Goal: Information Seeking & Learning: Learn about a topic

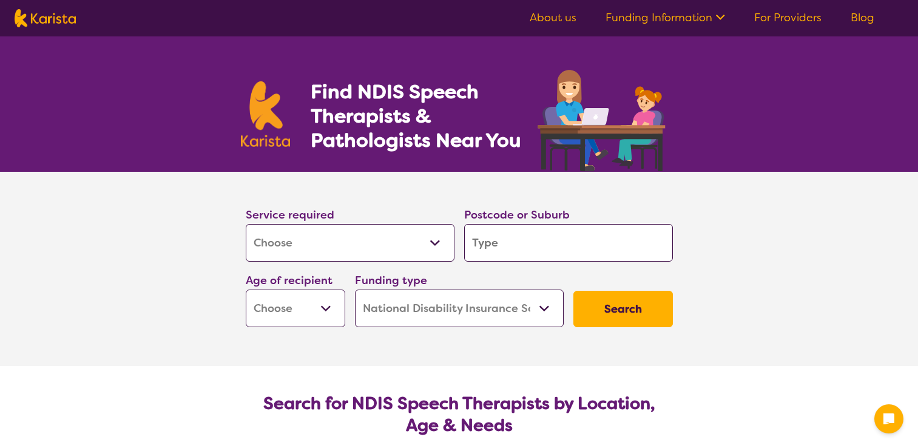
select select "[MEDICAL_DATA]"
select select "NDIS"
select select "[MEDICAL_DATA]"
select select "NDIS"
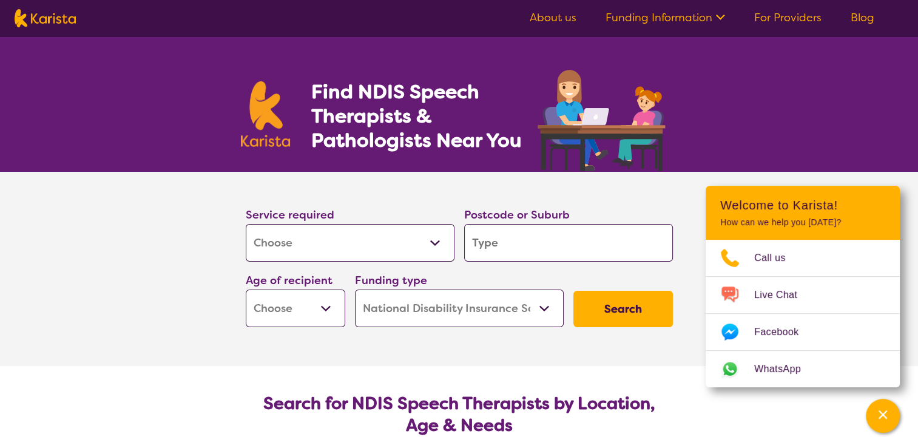
click at [364, 241] on select "Allied Health Assistant Assessment ([MEDICAL_DATA] or [MEDICAL_DATA]) Behaviour…" at bounding box center [350, 243] width 209 height 38
click at [246, 224] on select "Allied Health Assistant Assessment ([MEDICAL_DATA] or [MEDICAL_DATA]) Behaviour…" at bounding box center [350, 243] width 209 height 38
click at [505, 246] on input "search" at bounding box center [568, 243] width 209 height 38
type input "2"
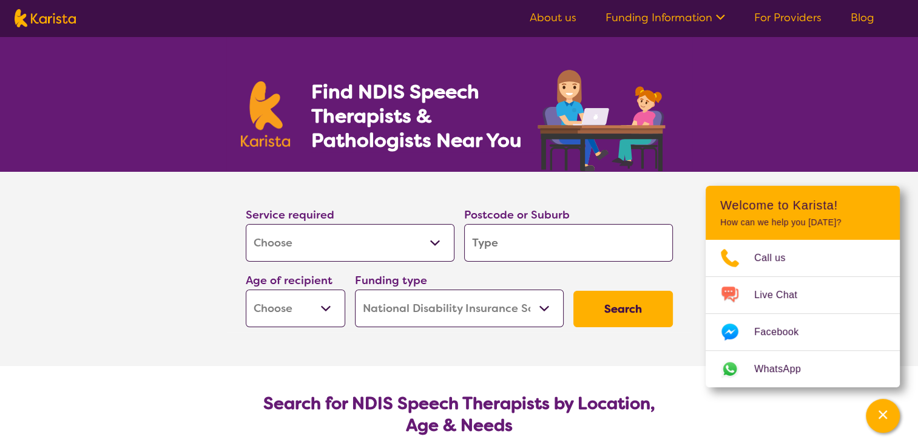
type input "c"
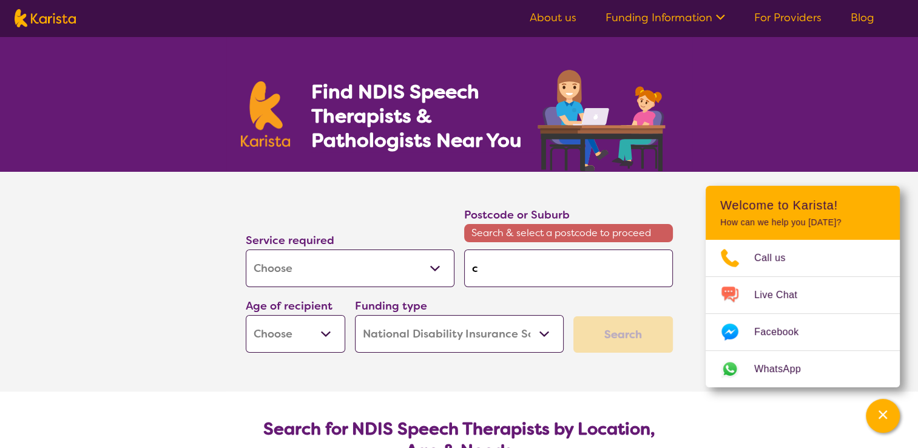
type input "c's"
type input "c's't"
type input "c's"
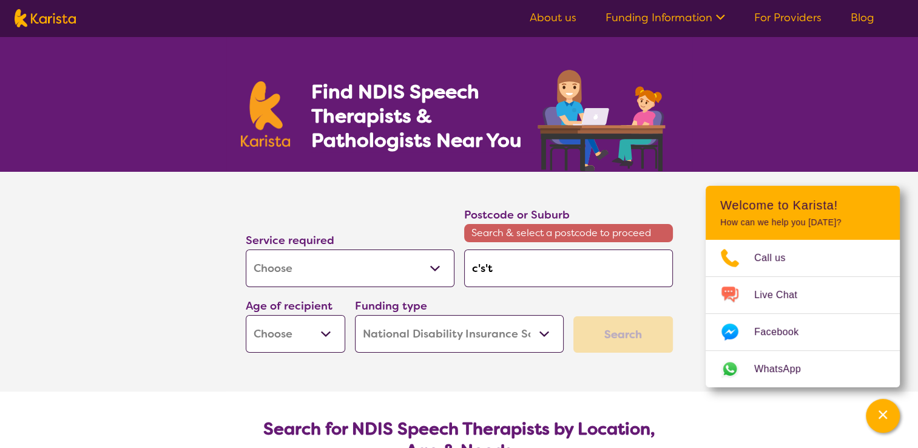
type input "c's"
type input "c"
type input "ca"
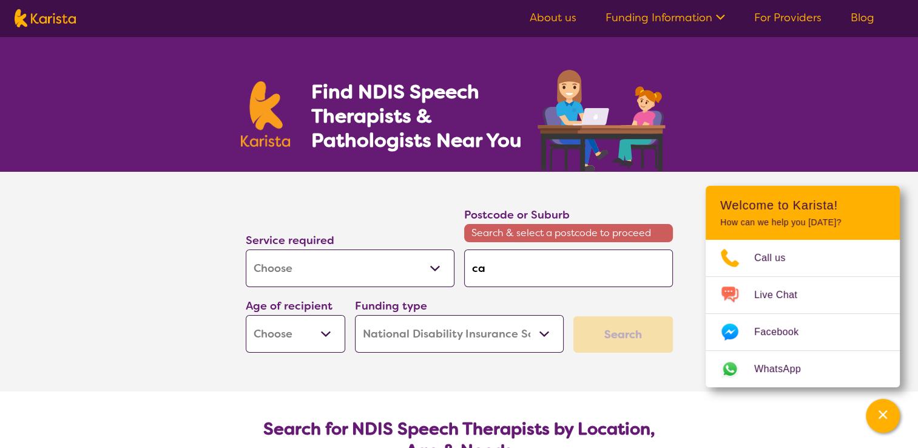
type input "ca's"
type input "cast"
type input "castl"
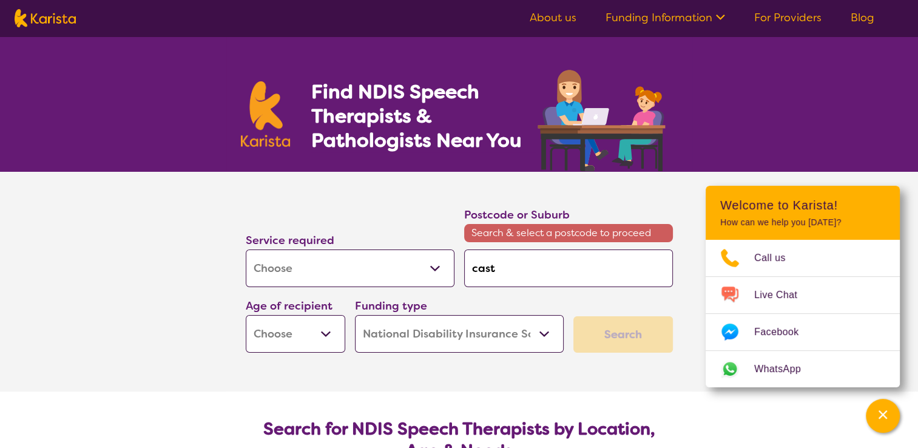
type input "castl"
type input "castle"
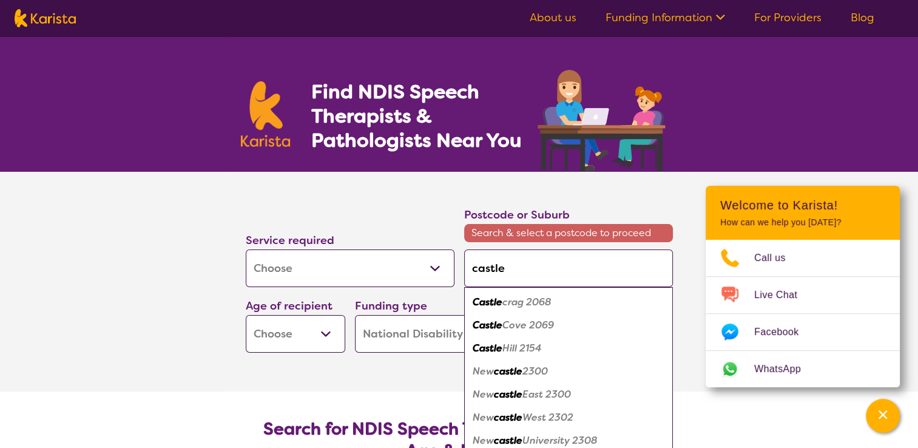
type input "castle"
type input "castle h"
type input "castle hi"
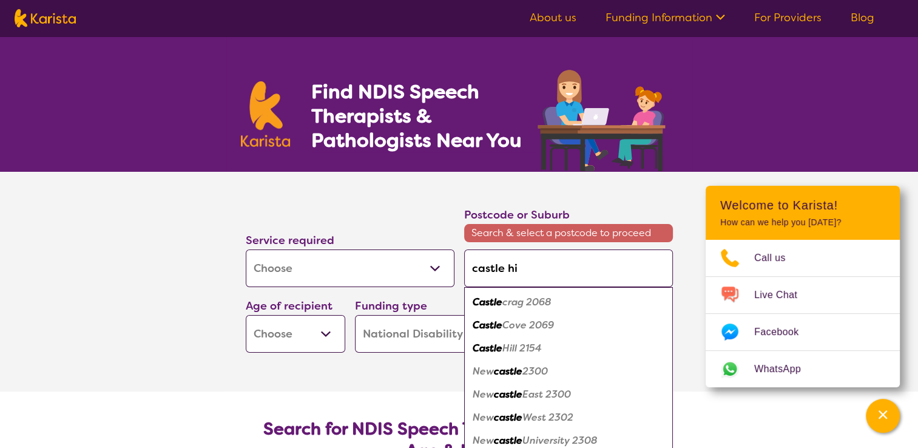
type input "castle hi"
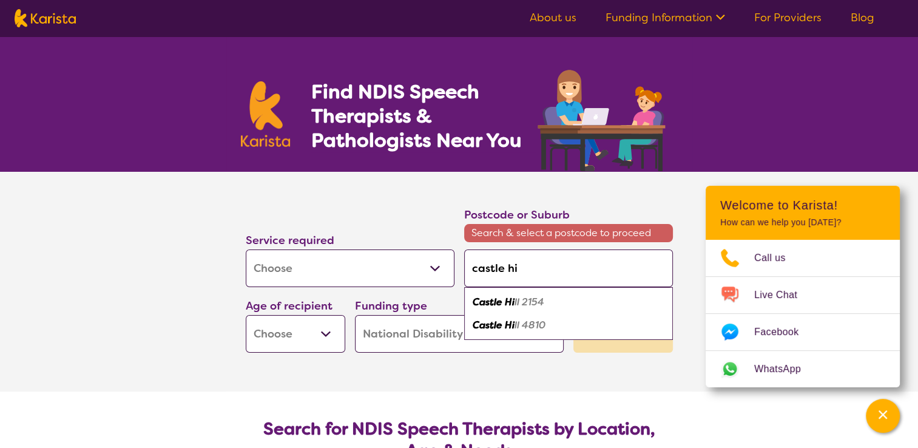
type input "castle hi'l"
type input "[GEOGRAPHIC_DATA]"
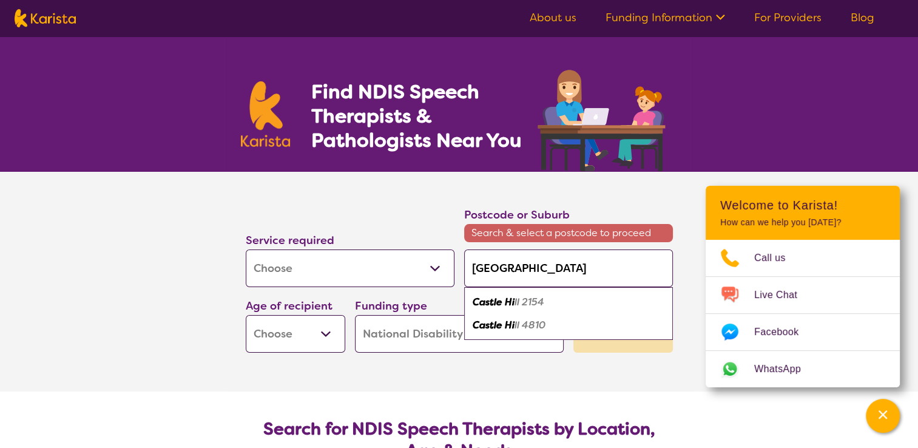
type input "[GEOGRAPHIC_DATA]"
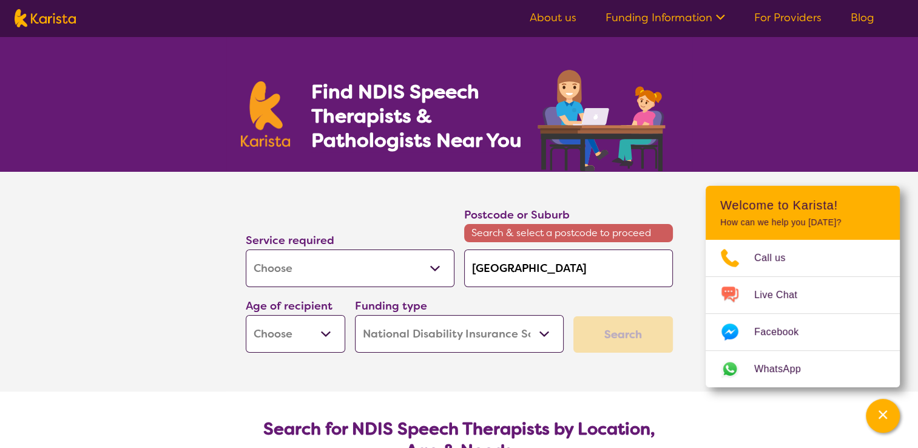
type input "[GEOGRAPHIC_DATA]"
click at [330, 331] on select "Early Childhood - 0 to 9 Child - 10 to 11 Adolescent - 12 to 17 Adult - 18 to 6…" at bounding box center [295, 334] width 99 height 38
select select "EC"
click at [246, 315] on select "Early Childhood - 0 to 9 Child - 10 to 11 Adolescent - 12 to 17 Adult - 18 to 6…" at bounding box center [295, 334] width 99 height 38
select select "EC"
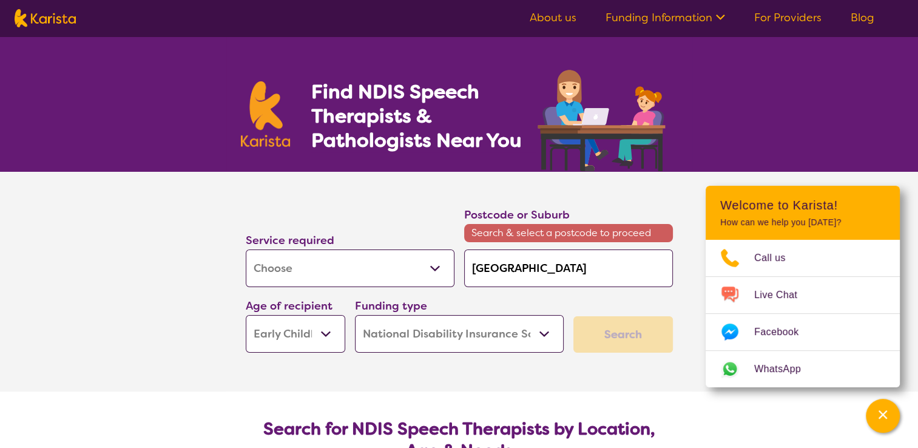
click at [483, 334] on select "Home Care Package (HCP) National Disability Insurance Scheme (NDIS) I don't know" at bounding box center [459, 334] width 209 height 38
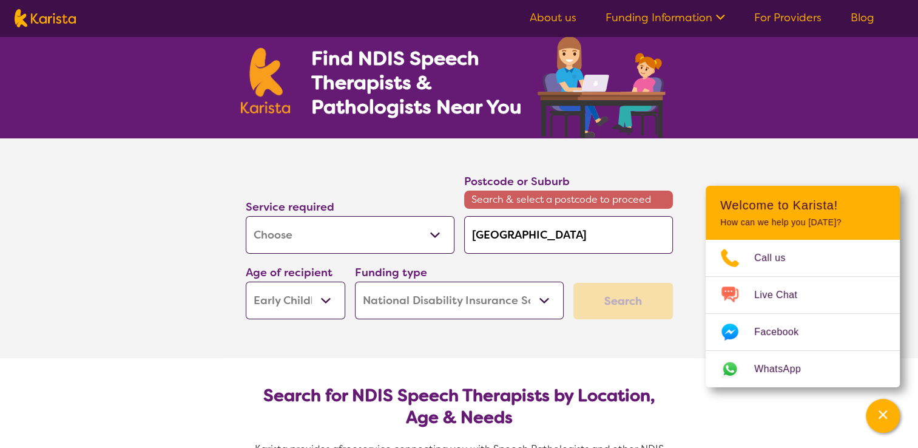
scroll to position [61, 0]
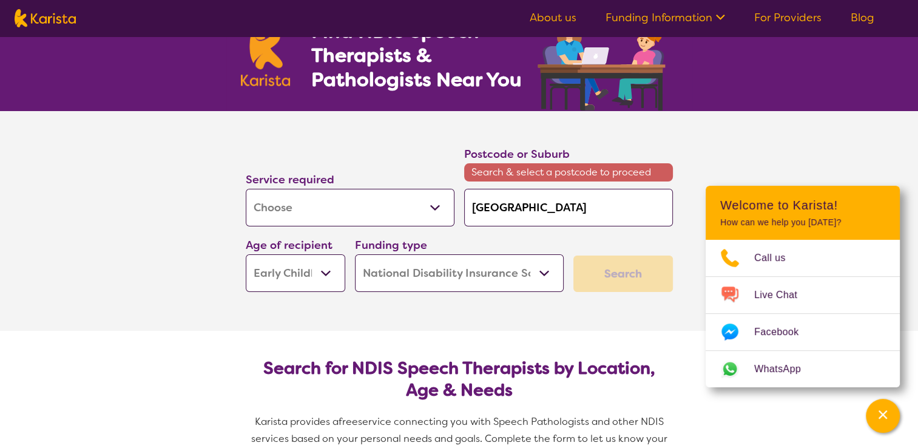
click at [536, 274] on select "Home Care Package (HCP) National Disability Insurance Scheme (NDIS) I don't know" at bounding box center [459, 273] width 209 height 38
select select "i-don-t-know"
click at [355, 254] on select "Home Care Package (HCP) National Disability Insurance Scheme (NDIS) I don't know" at bounding box center [459, 273] width 209 height 38
select select "i-don-t-know"
click at [591, 272] on div "Search" at bounding box center [622, 273] width 99 height 36
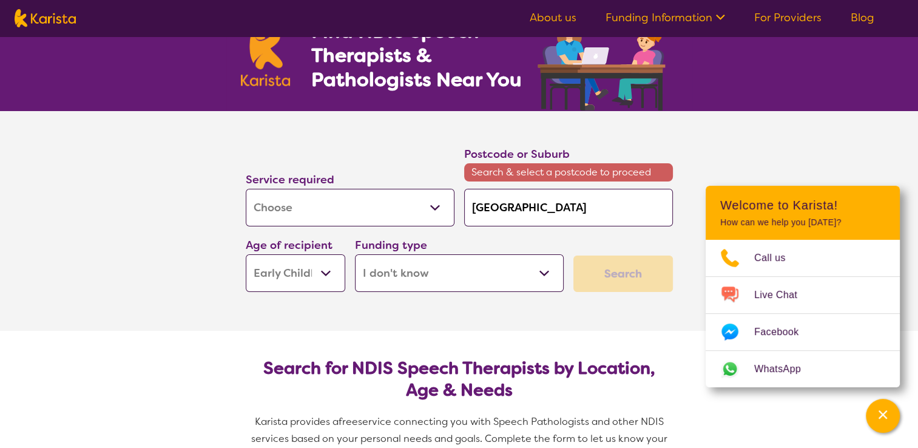
click at [436, 210] on select "Allied Health Assistant Assessment ([MEDICAL_DATA] or [MEDICAL_DATA]) Behaviour…" at bounding box center [350, 208] width 209 height 38
select select "Support worker"
click at [246, 189] on select "Allied Health Assistant Assessment ([MEDICAL_DATA] or [MEDICAL_DATA]) Behaviour…" at bounding box center [350, 208] width 209 height 38
select select "Support worker"
click at [555, 220] on input "[GEOGRAPHIC_DATA]" at bounding box center [568, 208] width 209 height 38
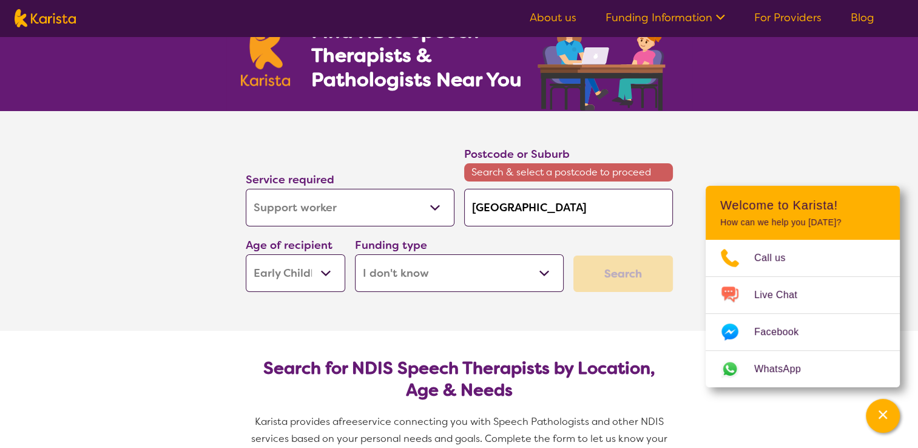
type input "[GEOGRAPHIC_DATA]"
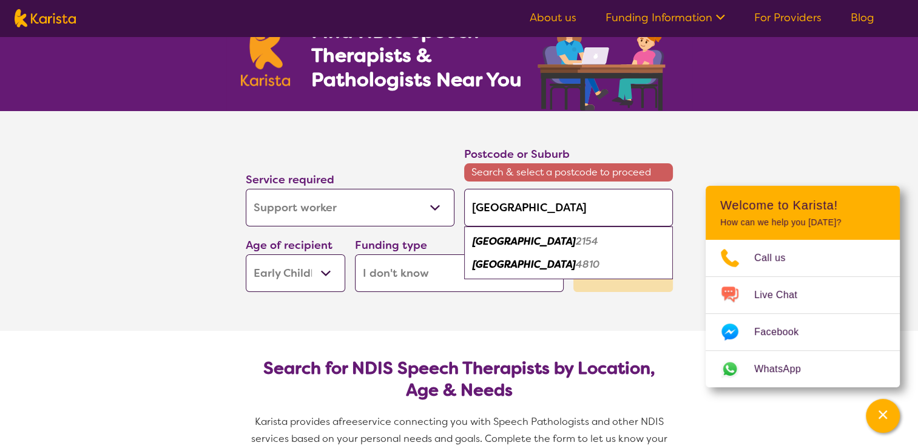
click at [576, 242] on em "2154" at bounding box center [587, 241] width 22 height 13
type input "2154"
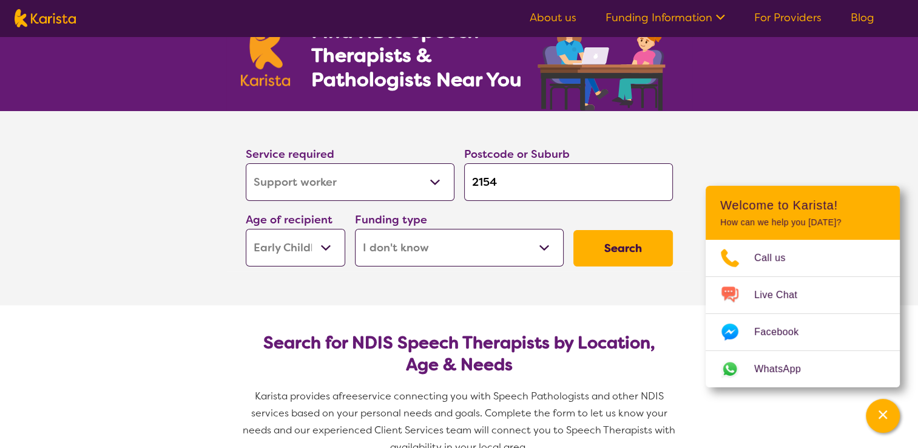
click at [600, 246] on button "Search" at bounding box center [622, 248] width 99 height 36
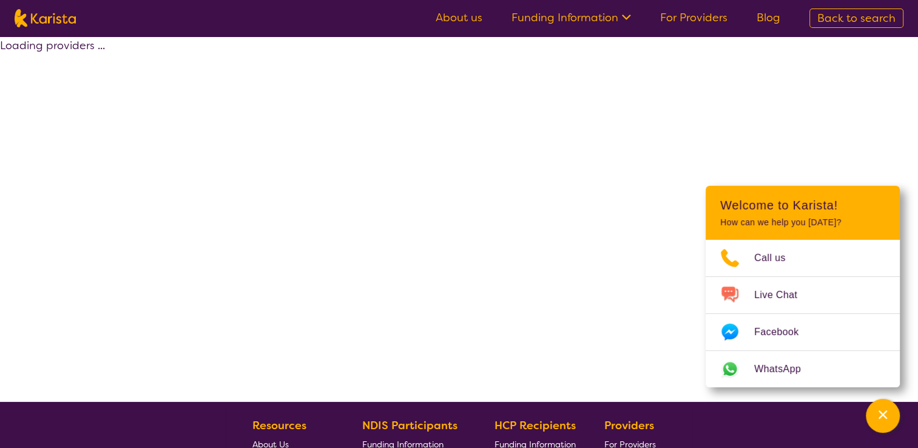
select select "Support worker"
select select "EC"
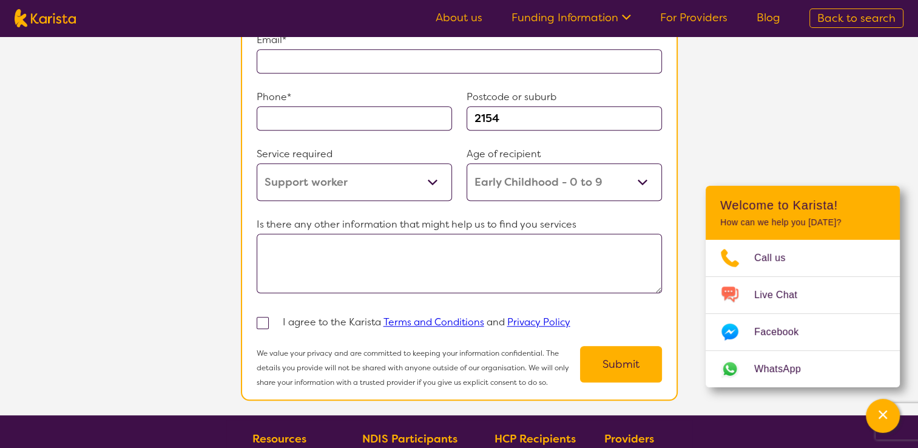
scroll to position [788, 0]
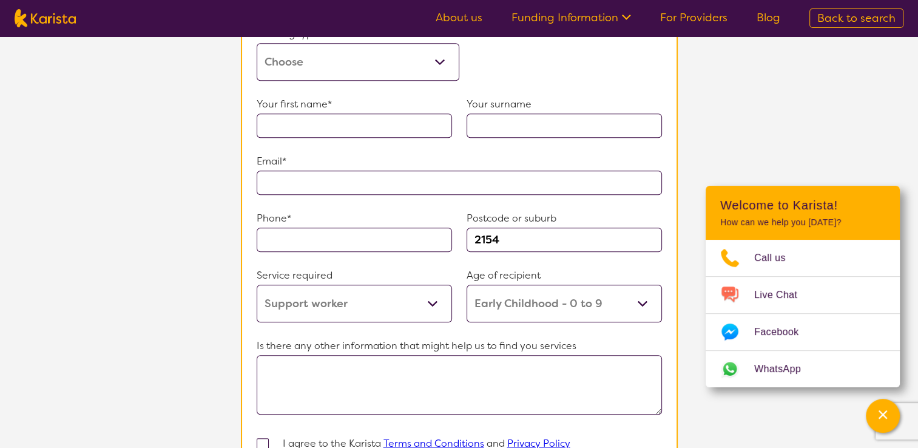
select select "[MEDICAL_DATA]"
select select "EC"
select select "NDIS"
select select "[MEDICAL_DATA]"
select select "EC"
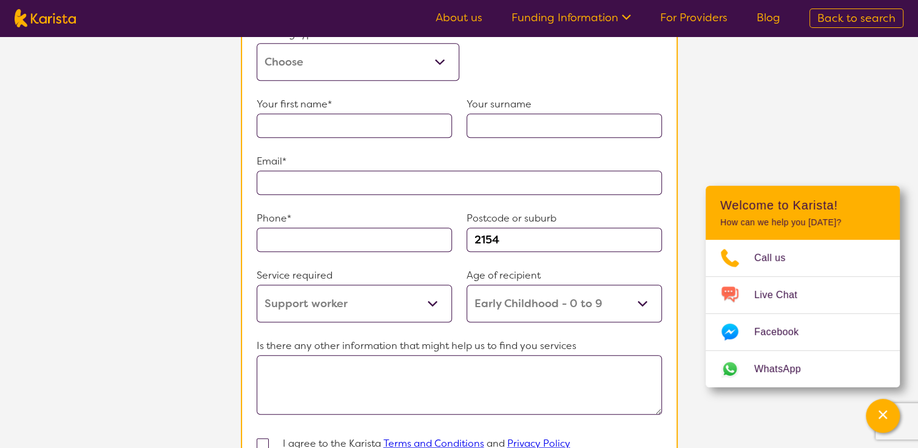
select select "NDIS"
